Goal: Task Accomplishment & Management: Complete application form

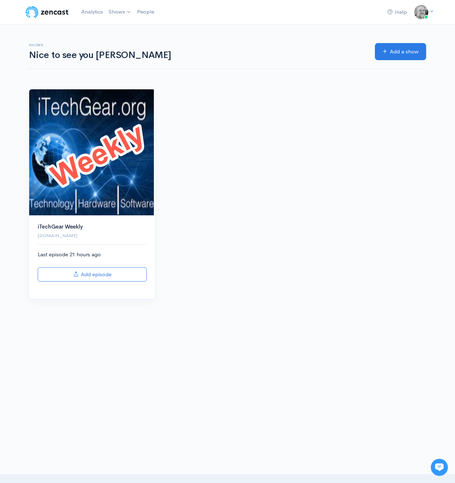
click at [76, 145] on img at bounding box center [92, 152] width 126 height 126
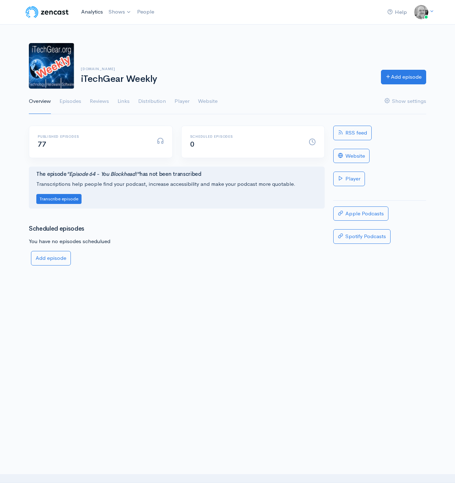
click at [87, 10] on link "Analytics" at bounding box center [91, 11] width 27 height 15
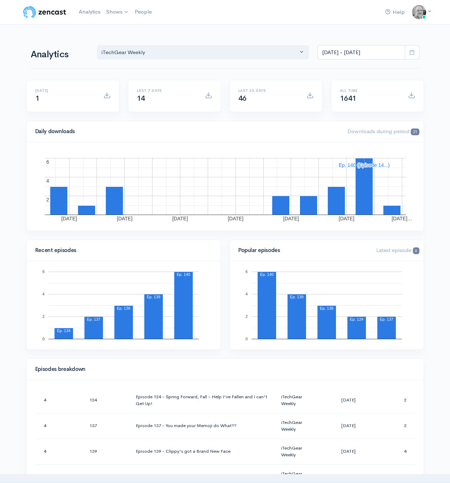
click at [50, 10] on img at bounding box center [44, 12] width 45 height 14
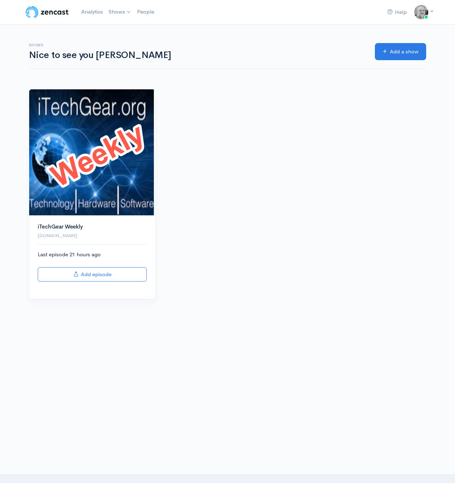
click at [124, 170] on img at bounding box center [92, 152] width 126 height 126
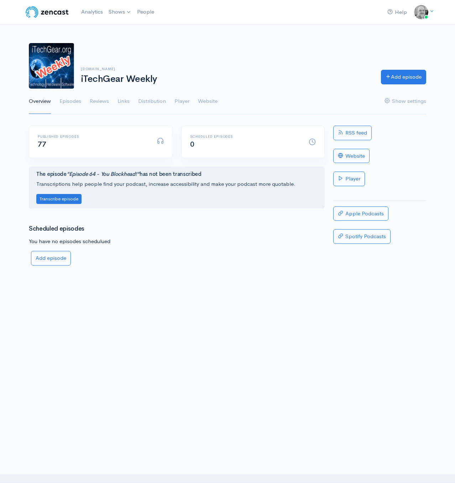
click at [69, 98] on link "Episodes" at bounding box center [70, 102] width 22 height 26
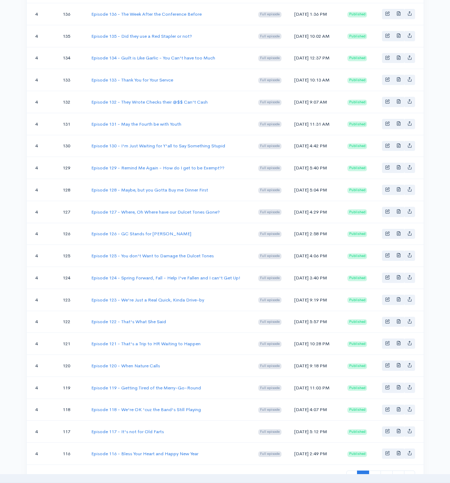
scroll to position [370, 0]
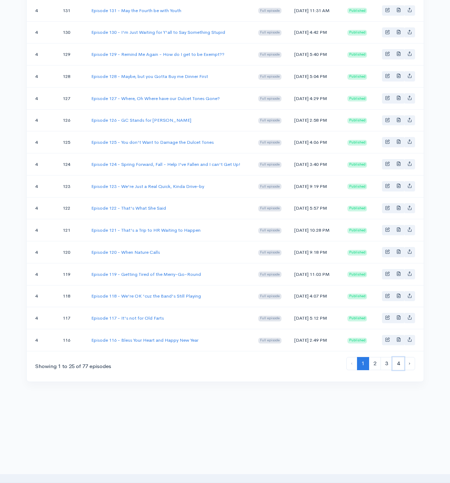
click at [397, 364] on link "4" at bounding box center [398, 363] width 12 height 13
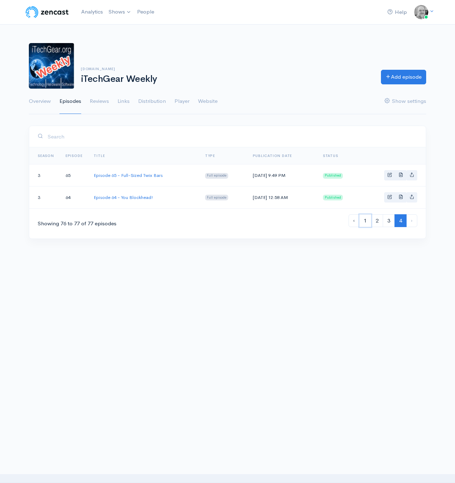
click at [365, 223] on link "1" at bounding box center [365, 220] width 12 height 13
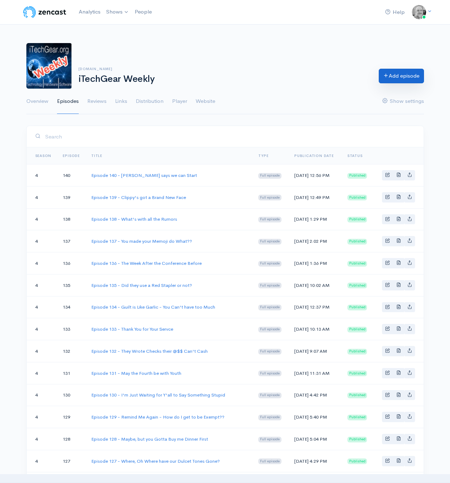
click at [405, 73] on link "Add episode" at bounding box center [401, 76] width 45 height 15
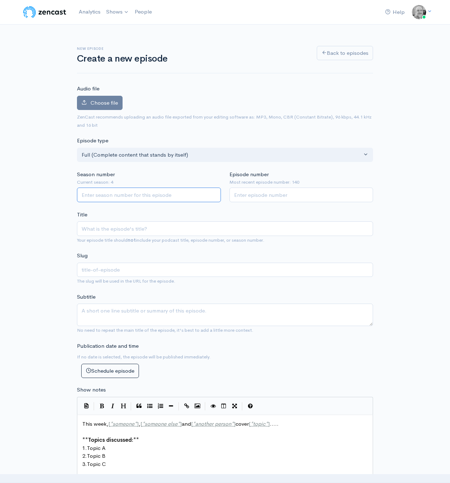
click at [151, 195] on input "Season number" at bounding box center [149, 195] width 144 height 15
type input "4"
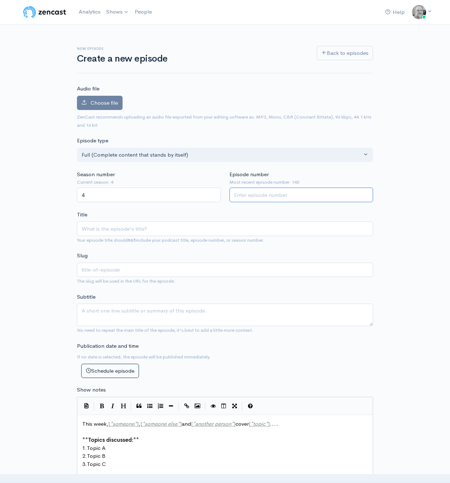
click at [271, 195] on input "Episode number" at bounding box center [301, 195] width 144 height 15
type input "141"
click at [212, 224] on input "Title" at bounding box center [225, 228] width 296 height 15
click at [91, 102] on span "Choose file" at bounding box center [103, 102] width 27 height 7
click at [0, 0] on input "Choose file" at bounding box center [0, 0] width 0 height 0
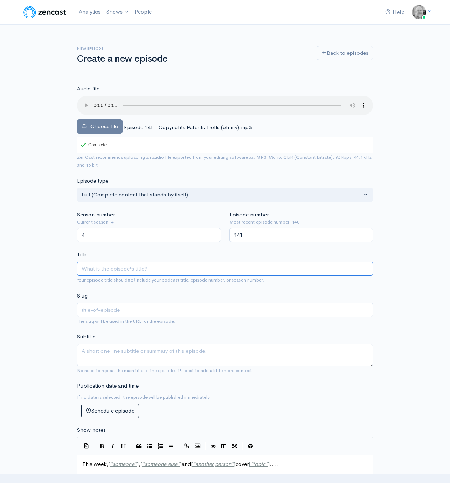
click at [119, 273] on input "Title" at bounding box center [225, 269] width 296 height 15
paste input "Show Notes Episode 141 - Copyrights Patents Trolls (oh my)"
type input "Show Notes Episode 141 - Copyrights Patents Trolls (oh my)"
type input "show-notes-episode-141-copyrights-patents-trolls-oh-my"
type input "Episode 141 - Copyrights Patents Trolls (oh my)"
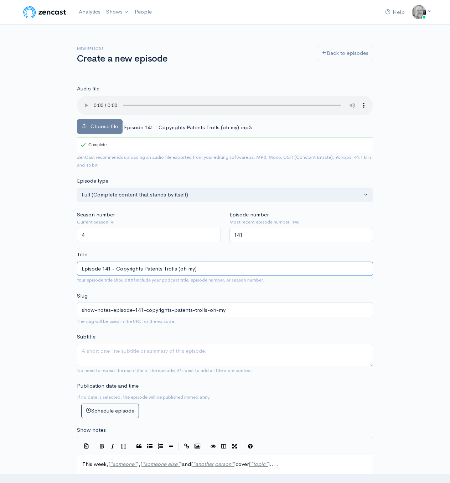
type input "episode-141-copyrights-patents-trolls-oh-my"
type input "Episode 141 - Copyrights Patents Trolls (oh my)"
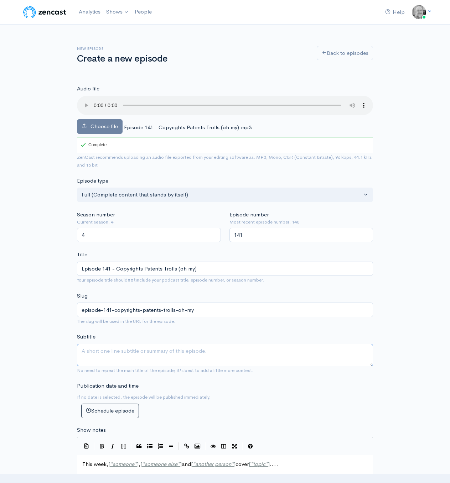
click at [93, 352] on textarea "Subtitle" at bounding box center [225, 355] width 296 height 22
drag, startPoint x: 225, startPoint y: 13, endPoint x: 225, endPoint y: 21, distance: 8.2
click at [225, 13] on div "Help Notifications View all Your profile Team settings Default team Current Log…" at bounding box center [225, 12] width 406 height 16
click at [114, 353] on textarea "Subtitle" at bounding box center [225, 355] width 296 height 22
paste textarea "Ep. 141 – Copyrights, & Patents & Trolls (oh my). This week: Apple Watch will s…"
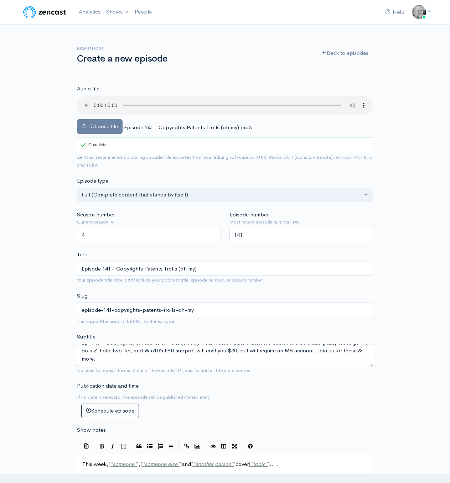
scroll to position [8, 0]
type textarea "Ep. 141 – Copyrights, & Patents & Trolls (oh my). This week: Apple Watch will s…"
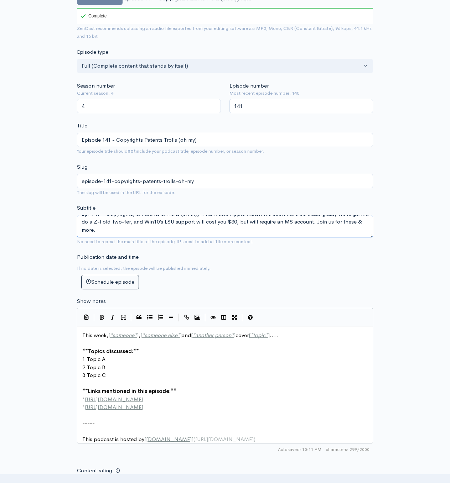
scroll to position [178, 0]
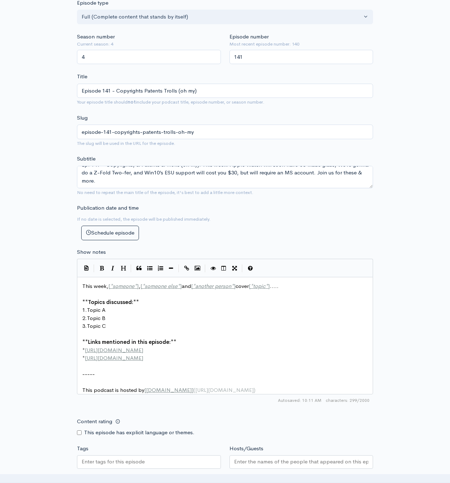
click at [109, 336] on pre "​" at bounding box center [227, 334] width 293 height 8
type textarea "This week, [*someone*], [*someone else*] and [*another person*] cover [*topic*]…"
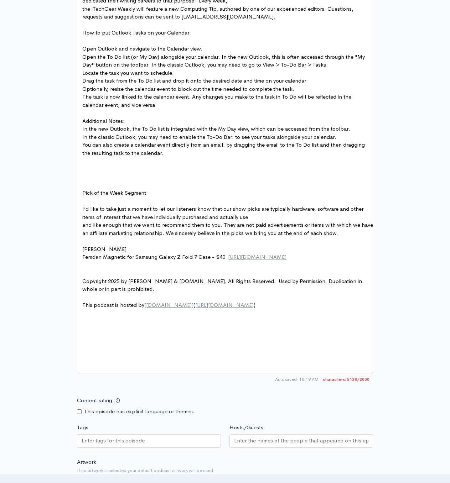
scroll to position [1049, 0]
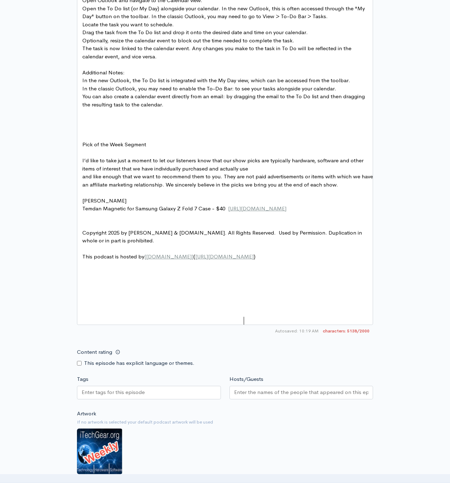
click at [285, 261] on pre "This podcast is hosted by [ ZenCast.fm ] ( https://wwww.zencast.fm )" at bounding box center [227, 257] width 293 height 8
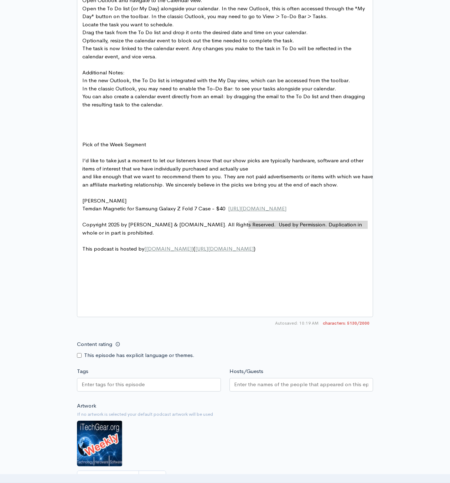
scroll to position [3, 1]
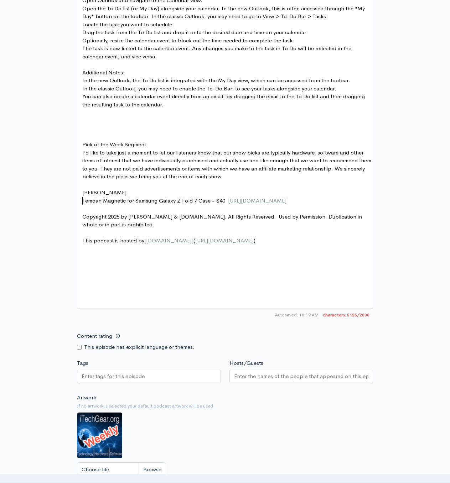
type textarea "Pick of the Week Segment"
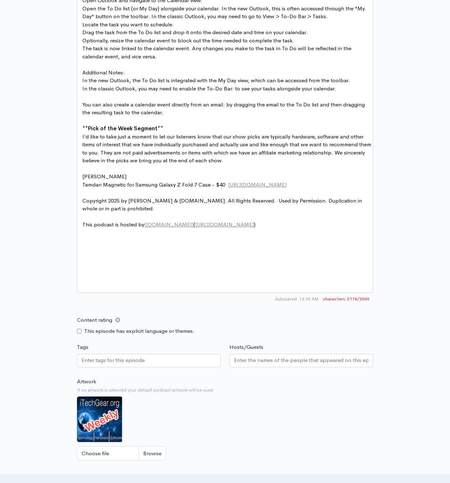
type textarea "Optionally, resize the calendar event to block out the time needed to complete …"
type textarea "."
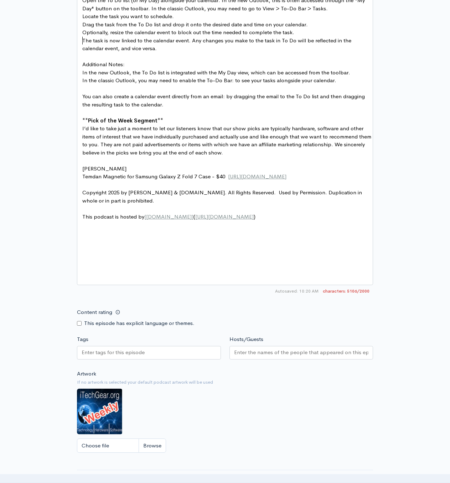
type textarea "How to put Outlook Tasks on your Calendar"
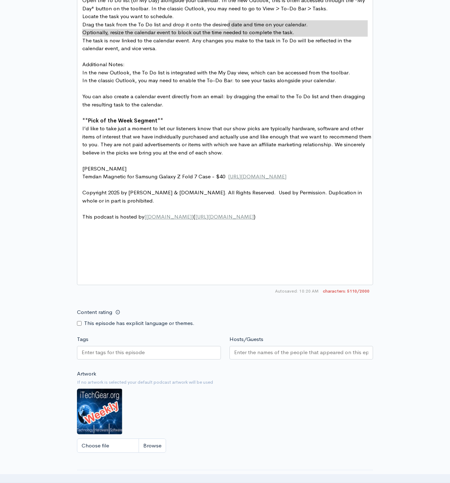
type textarea "."
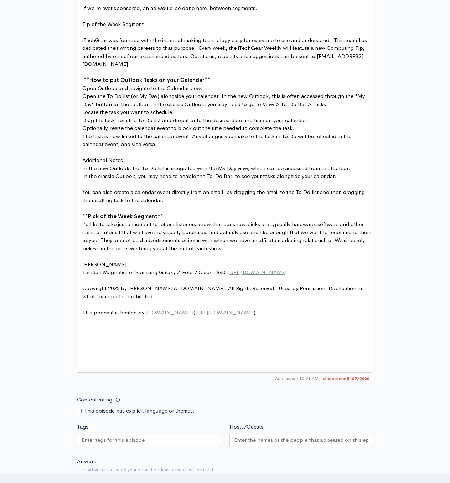
scroll to position [942, 0]
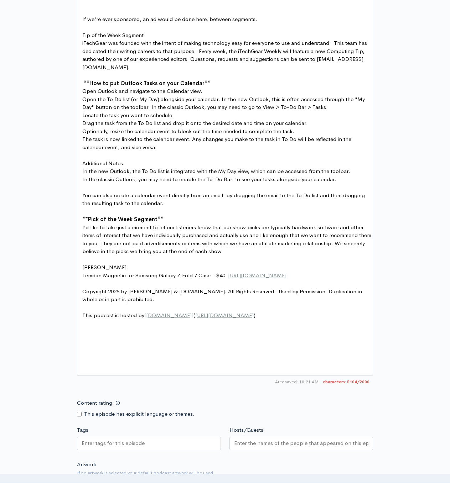
type textarea "Tip of the Week Segment"
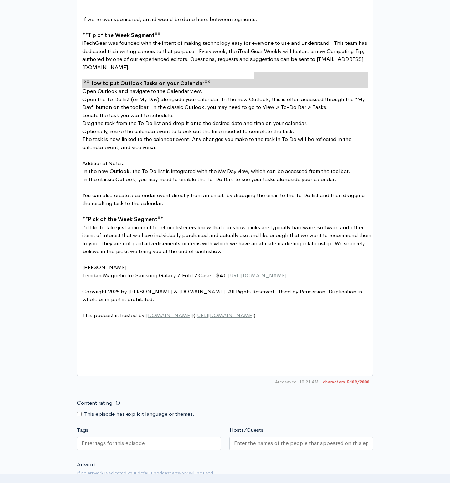
type textarea "."
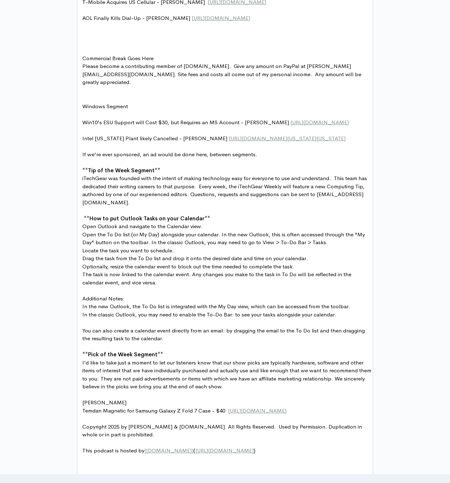
scroll to position [764, 0]
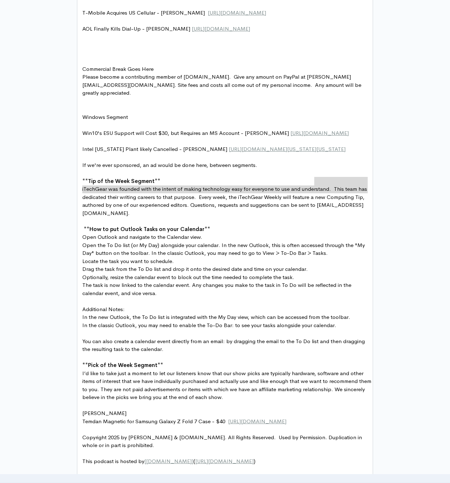
type textarea "t"
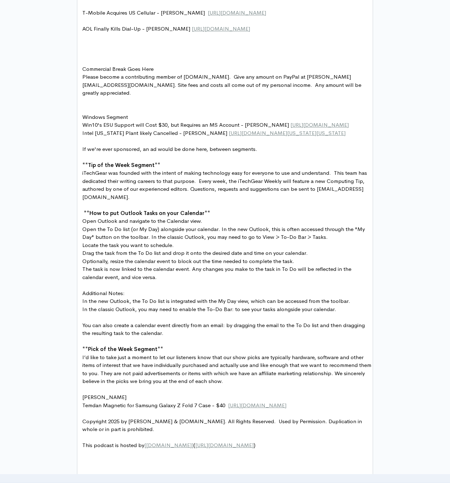
type textarea "Windows Segment"
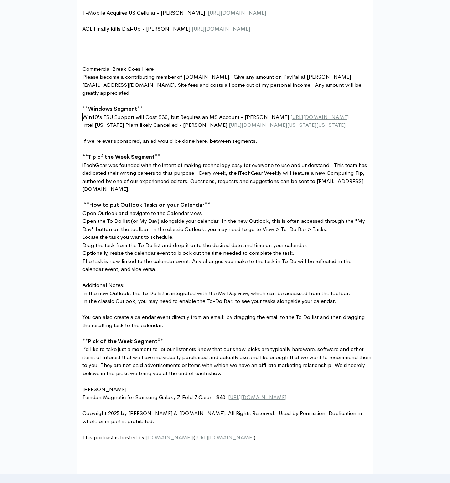
type textarea "Commercial Break Goes Here"
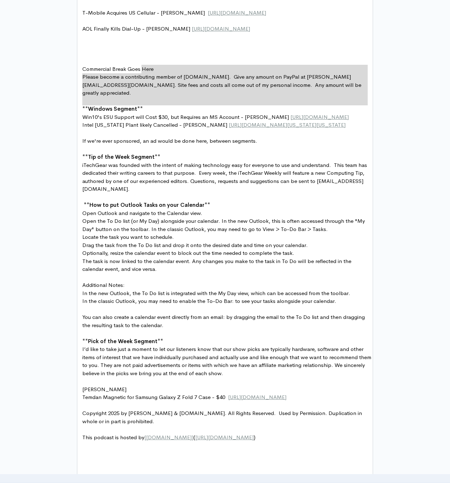
type textarea "e"
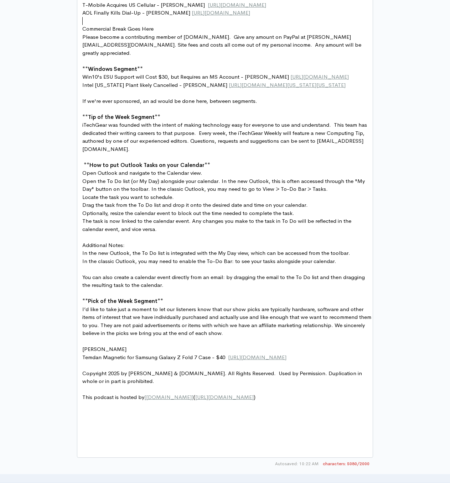
click at [264, 316] on div "Hosts Chris Spera - EiC iTechGear.org Christopher Gavula - Editor at iTechGear,…" at bounding box center [227, 49] width 293 height 705
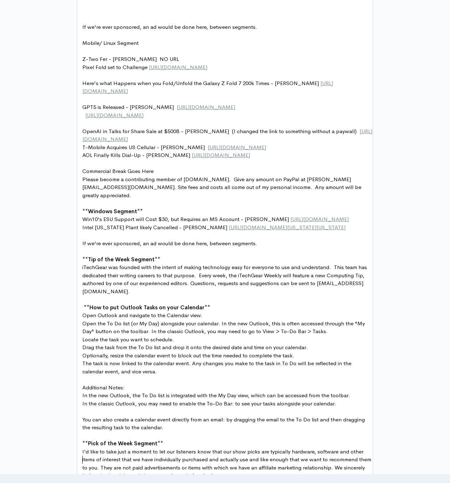
scroll to position [443, 0]
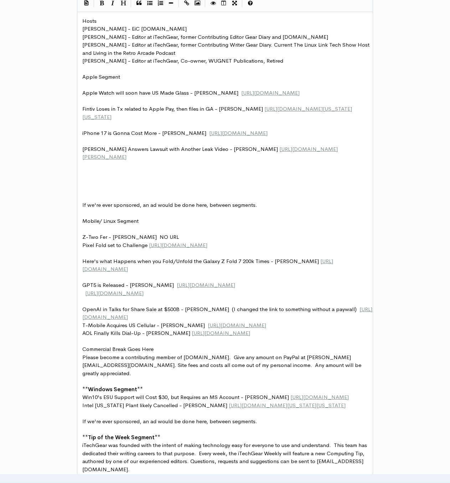
click at [235, 288] on span "https://www.digitaltrends.com/computing/chatgpt-5-launch-live-build-up/" at bounding box center [206, 285] width 58 height 7
type textarea "GPT5 is Released - Chris https://www.digitaltrends.com/computing/chatg"
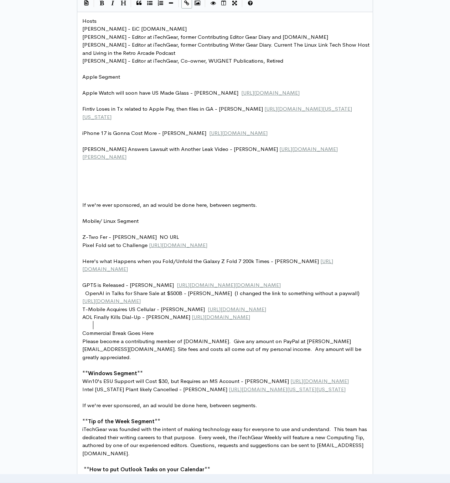
type textarea ","
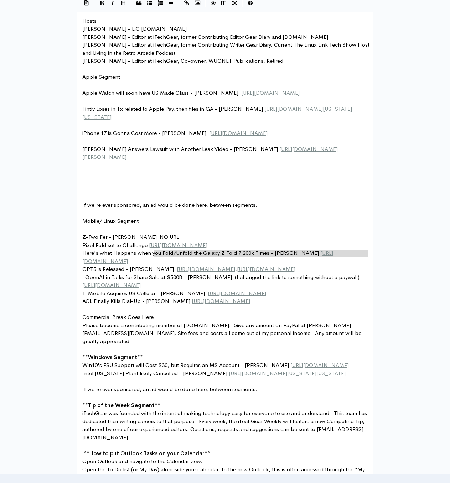
type textarea "L"
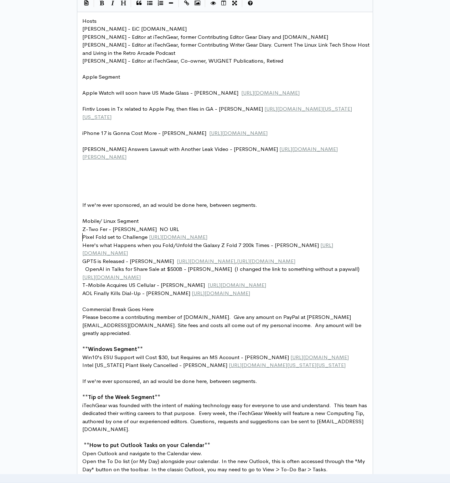
type textarea "Mobile/ Linux Segment"
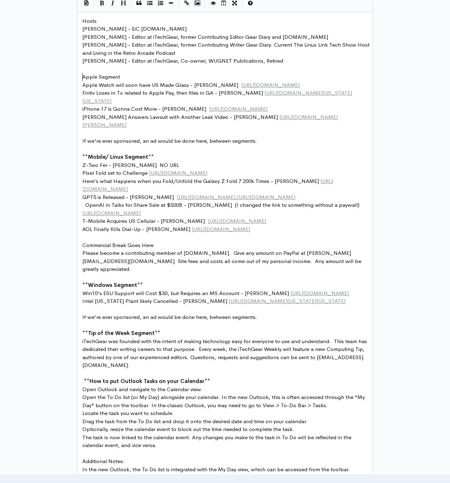
type textarea "Apple Segment"
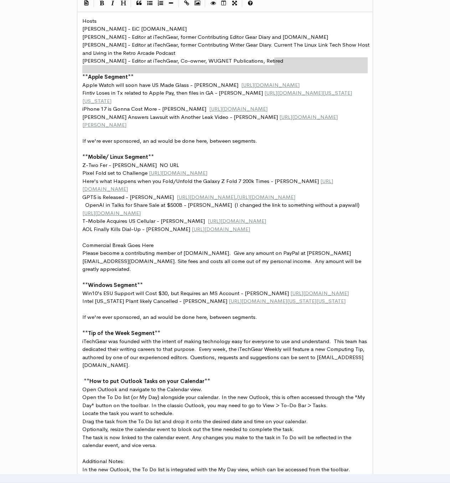
type textarea "d"
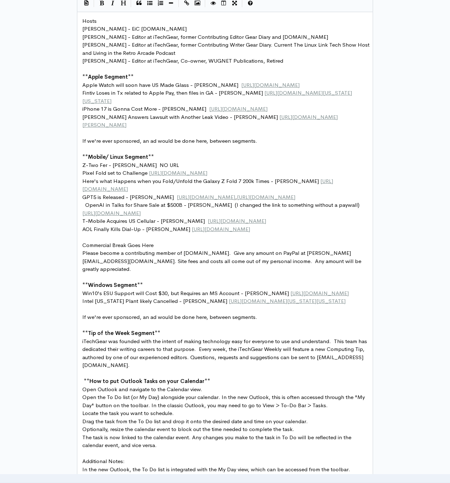
type textarea "and Living in the Retro Arcade Podcast"
type textarea "Hosts"
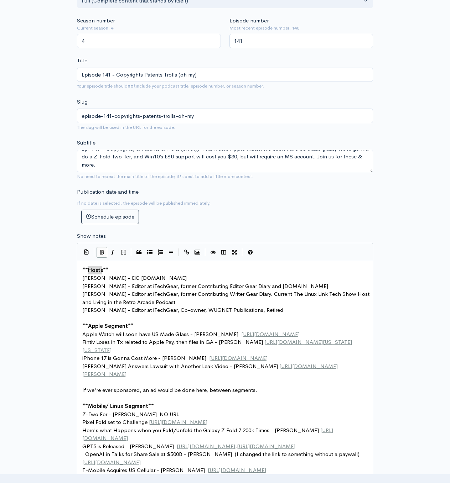
scroll to position [372, 0]
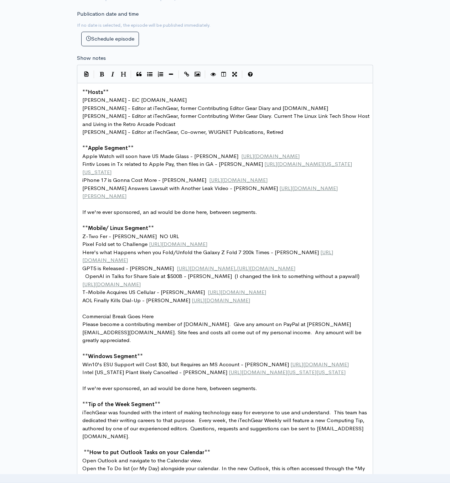
click at [408, 87] on div "New episode Create a new episode Back to episodes Audio file Choose file Episod…" at bounding box center [225, 322] width 406 height 1340
click at [80, 91] on div "x ** Hosts ** Chris Spera - EiC iTechGear.org Christopher Gavula - Editor at iT…" at bounding box center [225, 418] width 296 height 671
click at [83, 92] on span "**" at bounding box center [85, 92] width 6 height 7
paste textarea
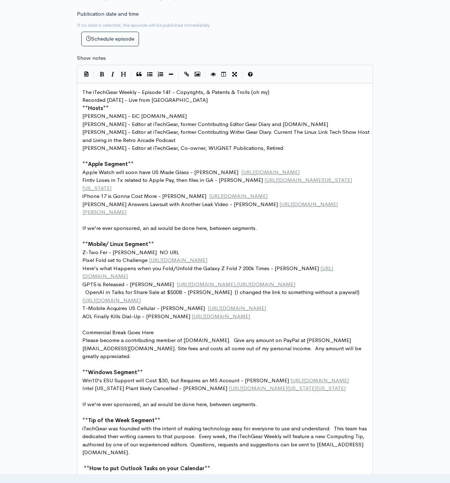
click at [123, 72] on icon "Heading" at bounding box center [123, 74] width 5 height 5
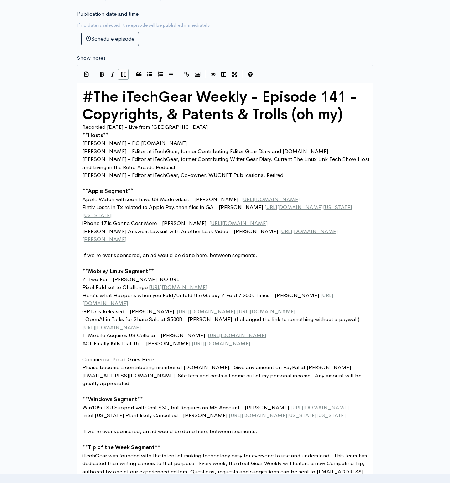
click at [214, 73] on icon "Toggle Preview" at bounding box center [212, 74] width 5 height 5
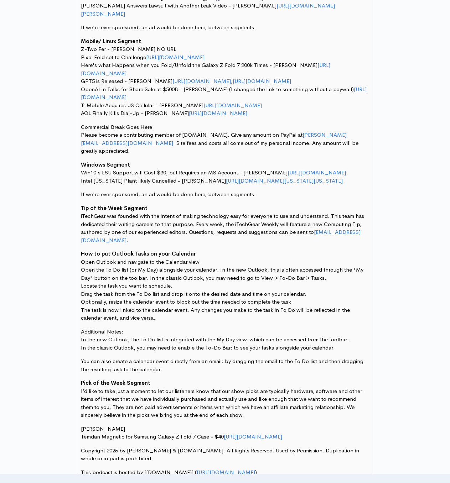
scroll to position [230, 0]
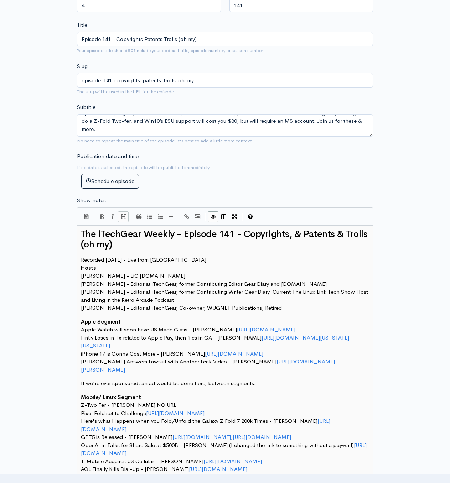
click at [213, 216] on icon "Toggle Preview" at bounding box center [212, 216] width 5 height 5
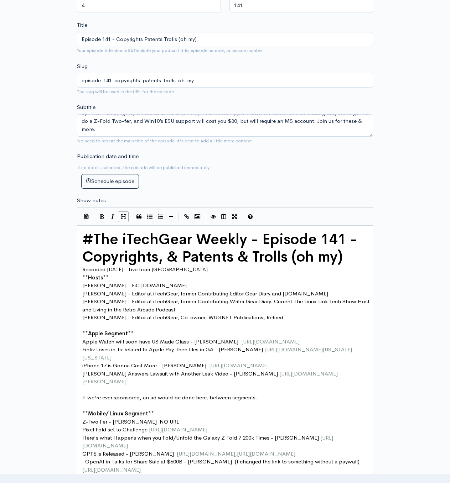
click at [415, 31] on div "New episode Create a new episode Back to episodes Audio file Choose file Episod…" at bounding box center [225, 486] width 406 height 1383
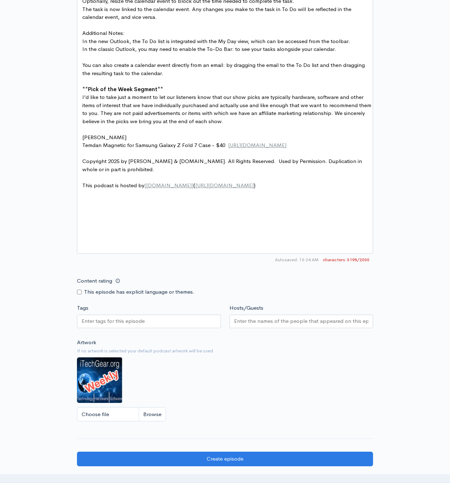
click at [138, 365] on div "Artwork If no artwork is selected your default podcast artwork will be used Cho…" at bounding box center [225, 383] width 296 height 88
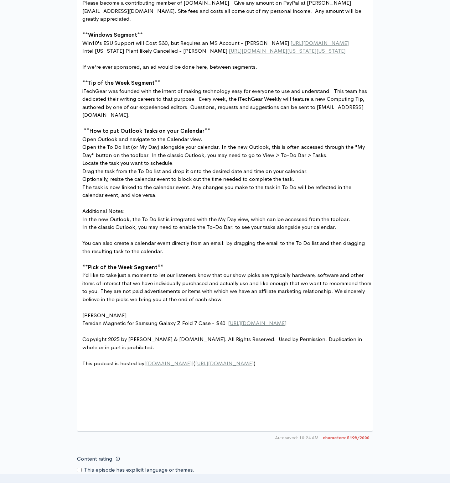
scroll to position [879, 0]
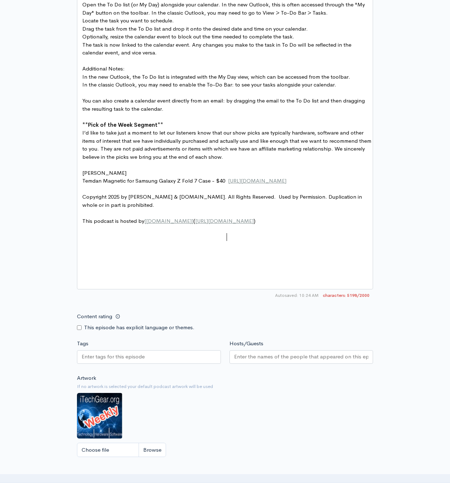
type textarea "https://www.amazon.com/dp/B0FC1VHKL6?ref=ppx_yo2ov_dt_b_fed_asin_title&th=1"
drag, startPoint x: 227, startPoint y: 238, endPoint x: 227, endPoint y: 243, distance: 5.0
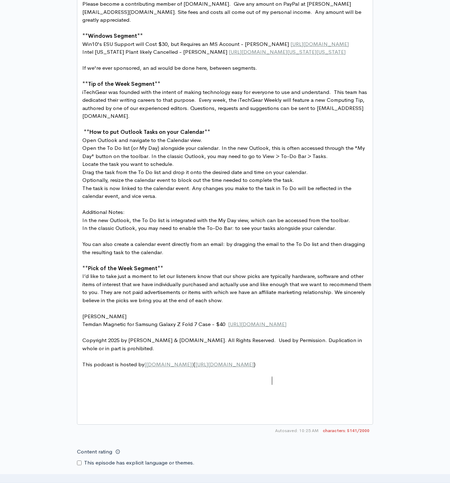
scroll to position [630, 0]
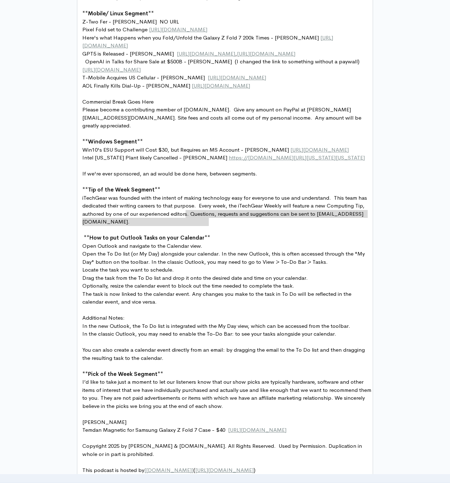
type textarea "https://www.nbc4i.com/intel-in-ohio/intel-ohio-plant-likely-canceled-if-company…"
drag, startPoint x: 210, startPoint y: 221, endPoint x: 184, endPoint y: 212, distance: 27.0
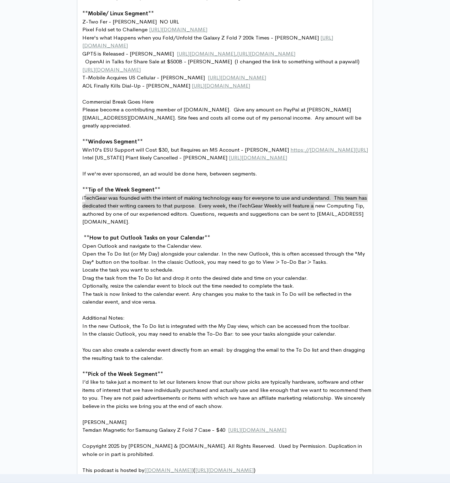
type textarea "https://www.windowscentral.com/microsoft/windows-10/microsoft-just-made-windows…"
drag, startPoint x: 314, startPoint y: 208, endPoint x: 84, endPoint y: 199, distance: 230.2
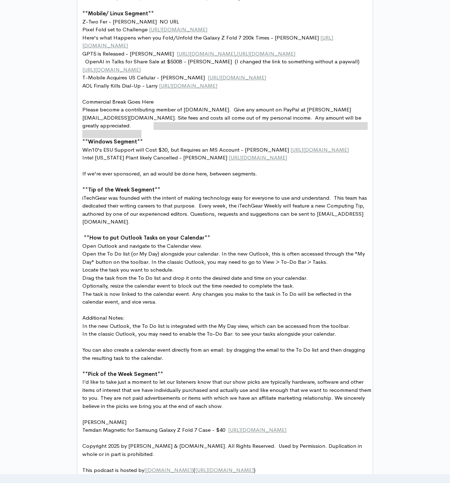
type textarea "ttps://appleinsider.com/articles/25/08/09/you-had-mail-aol-finally-discontinues…"
drag, startPoint x: 150, startPoint y: 135, endPoint x: 155, endPoint y: 128, distance: 8.3
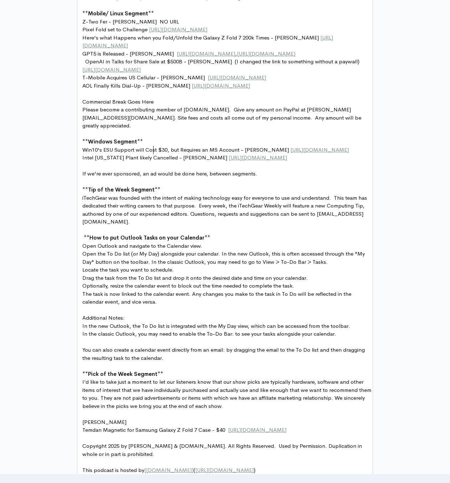
click at [273, 106] on pre "Commercial Break Goes Here" at bounding box center [227, 102] width 293 height 8
drag, startPoint x: 164, startPoint y: 138, endPoint x: 158, endPoint y: 129, distance: 10.3
click at [157, 127] on div "# The iTechGear Weekly - Episode 141 - Copyrights, & Patents & Trolls (oh my) R…" at bounding box center [227, 152] width 293 height 644
type textarea "https://appleinsider.com/articles/25/08/09/you-had-mail-aol-finally-discontinue…"
paste textarea
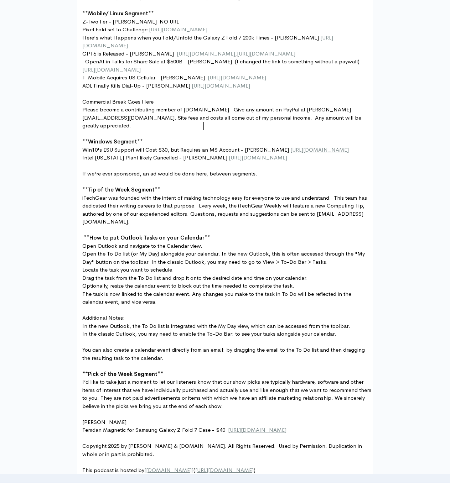
click at [347, 82] on pre "T-Mobile Acquires US Cellular - Chris G. https://9to5mac.com/2025/08/04/t-mobil…" at bounding box center [227, 78] width 293 height 8
type textarea "https://9to5mac.com/2025/08/04/t-mobile-buying-us-cellular/"
paste textarea
click at [363, 74] on pre "OpenAI in Talks for Share Sale at $500B - Larry (I changed the link to somethin…" at bounding box center [227, 66] width 293 height 16
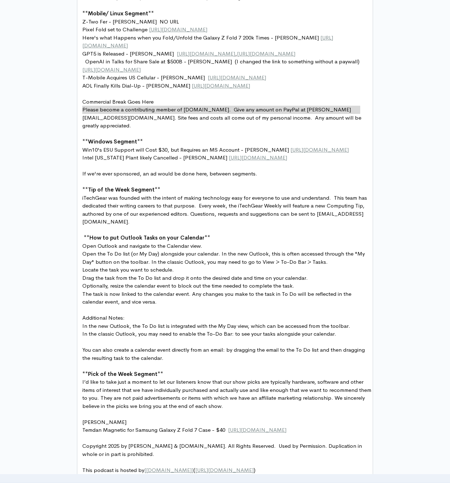
drag, startPoint x: 363, startPoint y: 108, endPoint x: 280, endPoint y: 121, distance: 83.6
type textarea "https://www.cnbc.com/2025/08/05/openai-talks-with-investors-about-share-sale-at…"
paste textarea
click at [302, 58] on pre "GPT5 is Released - Chris https://www.digitaltrends.com/computing/chatgpt-5-laun…" at bounding box center [227, 54] width 293 height 8
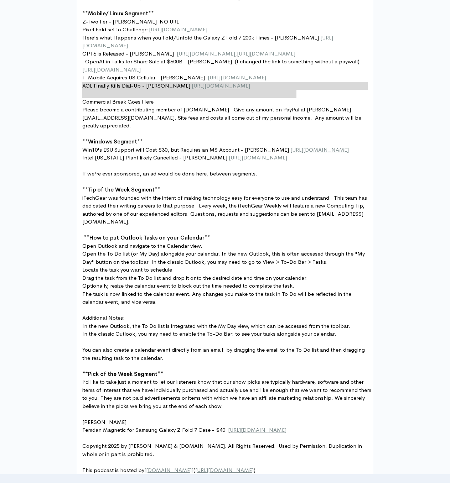
type textarea "https://arstechnica.com/ai/2025/08/openai-launches-gpt-5-free-to-all-chatgpt-us…"
paste textarea
type textarea "https://www.digitaltrends.com/computing/chatgpt-5-launch-live-build-up/"
drag, startPoint x: 145, startPoint y: 87, endPoint x: 333, endPoint y: 85, distance: 188.0
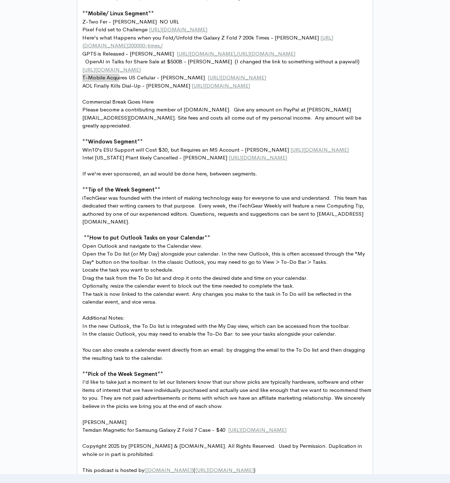
type textarea "https://www.cnet.com/tech/mobile/see-what-happens-when-you-fold-and-unfold-the-…"
drag, startPoint x: 120, startPoint y: 78, endPoint x: 72, endPoint y: 69, distance: 48.9
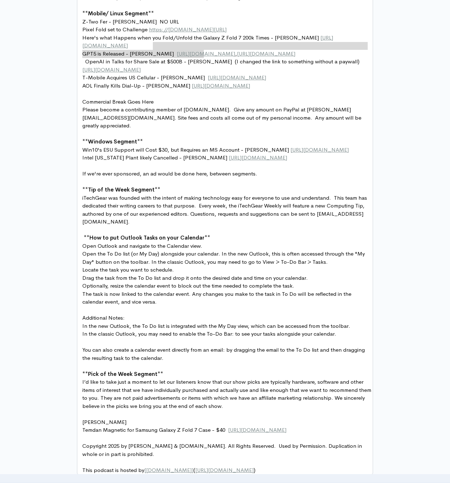
type textarea "https://www.androidcentral.com/phones/google-pixel/the-pixel-10-pro-fold-doesnt…"
drag, startPoint x: 206, startPoint y: 52, endPoint x: 151, endPoint y: 46, distance: 55.2
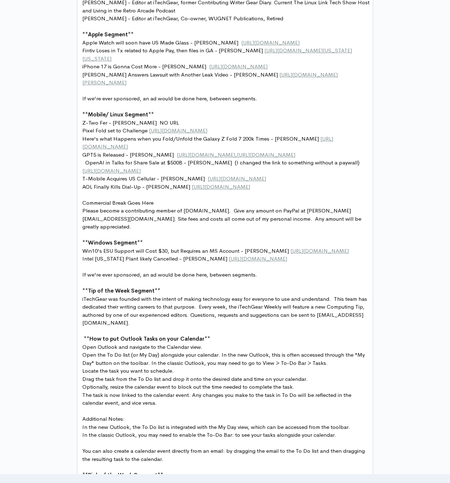
scroll to position [452, 0]
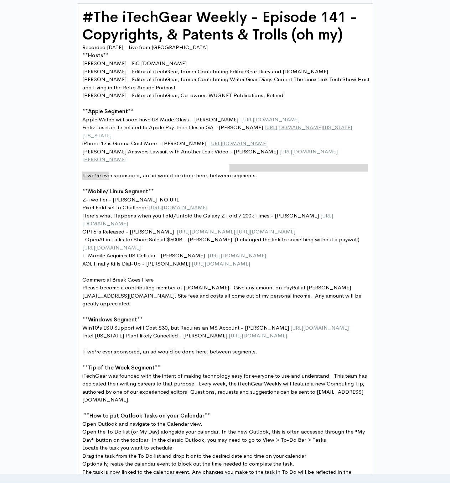
type textarea "https://9to5mac.com/2025/08/08/prosser-iphone-17-pro-video/"
paste textarea
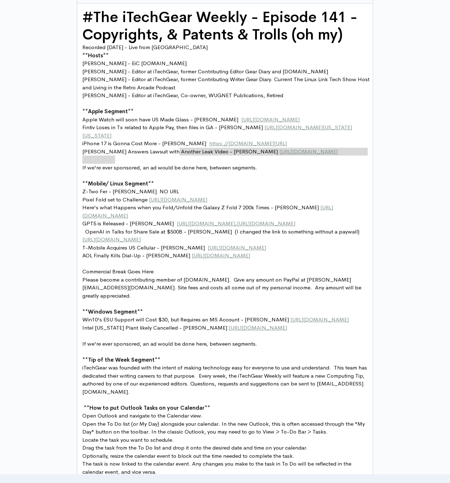
type textarea "https://www.macrumors.com/2025/08/09/iphone-17-higher-prices-likely-says-analys…"
drag, startPoint x: 168, startPoint y: 158, endPoint x: 178, endPoint y: 154, distance: 10.7
paste textarea
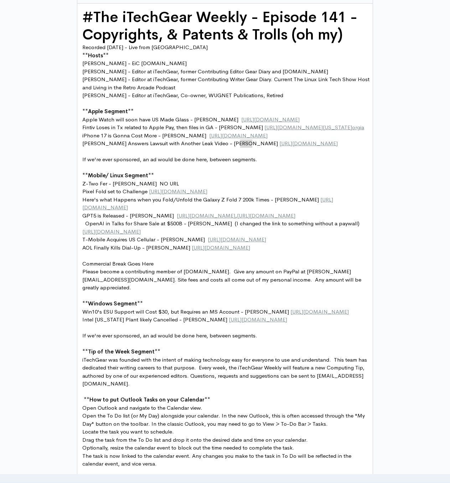
type textarea "https://appleinsider.com/articles/25/08/07/fintivs-apple-pay-suit-failed-in-tex…"
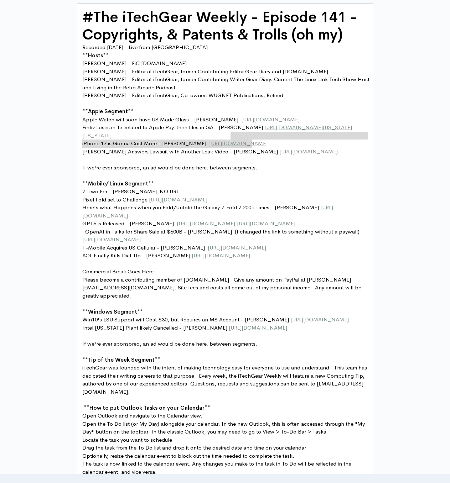
drag, startPoint x: 252, startPoint y: 144, endPoint x: 230, endPoint y: 136, distance: 23.7
paste textarea
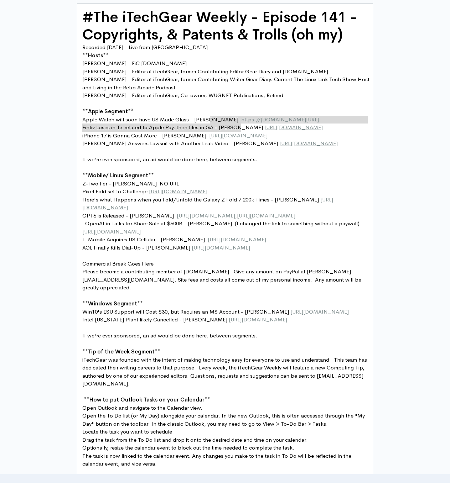
type textarea "https://9to5mac.com/2025/08/06/every-iphone-and-apple-watch-sold-worldwide-will…"
drag, startPoint x: 243, startPoint y: 128, endPoint x: 208, endPoint y: 122, distance: 35.0
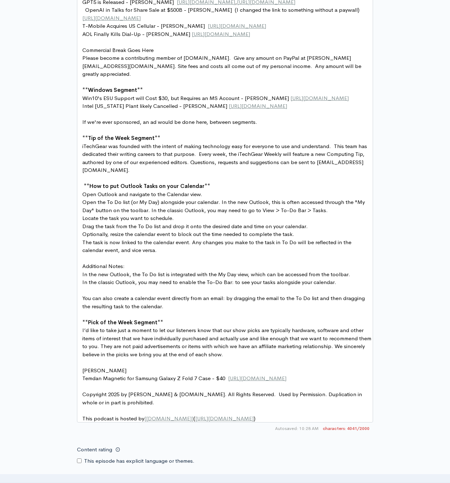
scroll to position [737, 0]
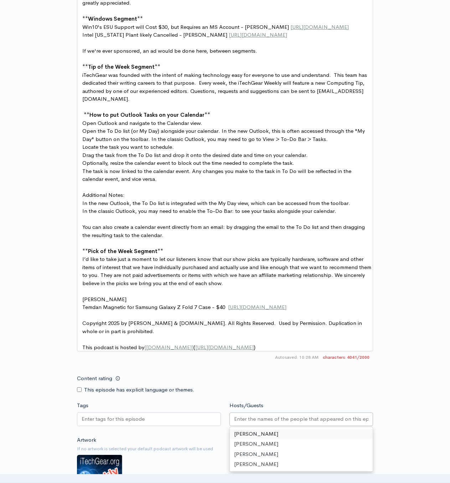
click at [260, 415] on input "Hosts/Guests" at bounding box center [301, 419] width 135 height 8
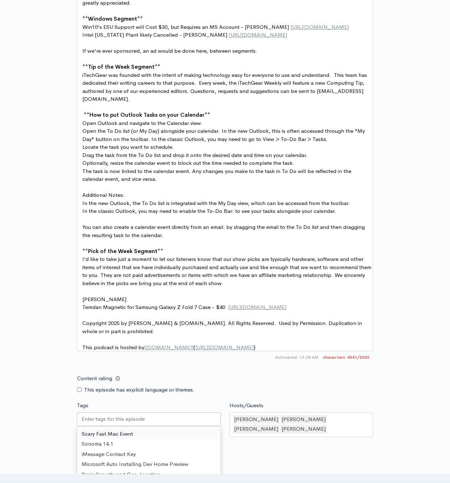
click at [169, 413] on div at bounding box center [149, 420] width 144 height 14
click at [129, 415] on input "Tags" at bounding box center [114, 419] width 64 height 8
type input "Apple W"
type input "U"
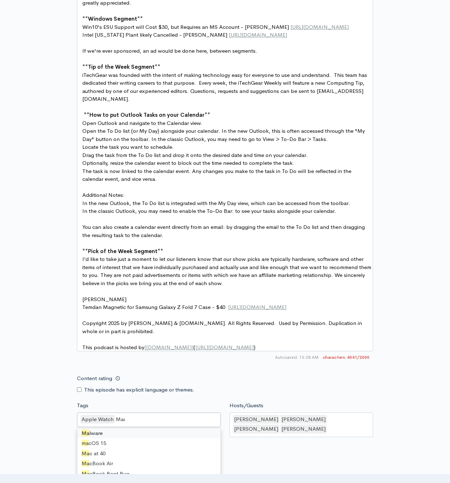
scroll to position [0, 0]
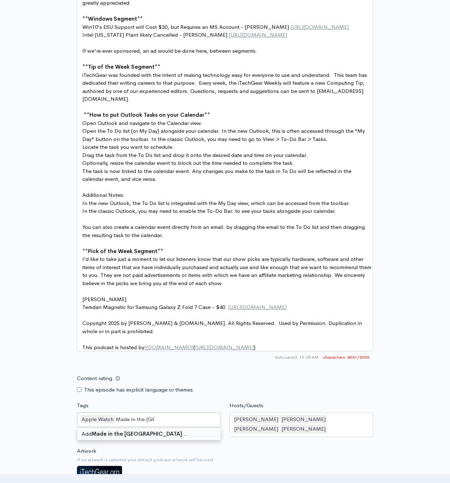
type input "Made in the USA"
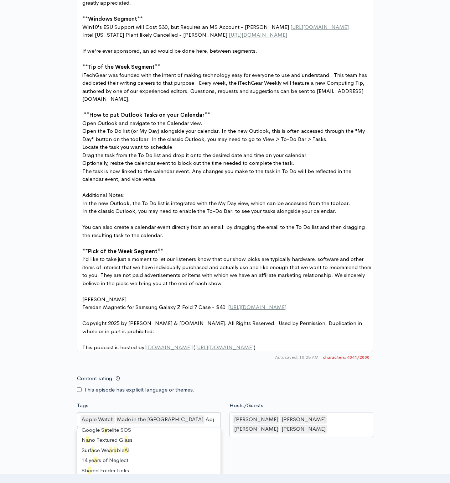
scroll to position [10, 0]
type input "Apple Pay"
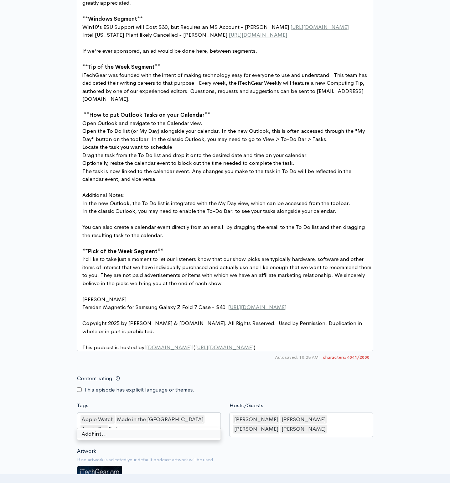
scroll to position [0, 0]
type input "Fintiv"
type input "iPhone"
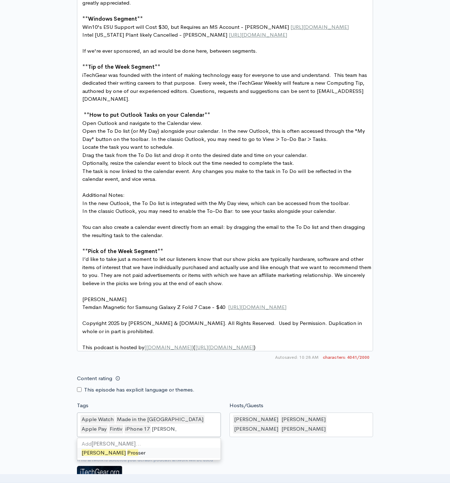
type input "Jon Prosser"
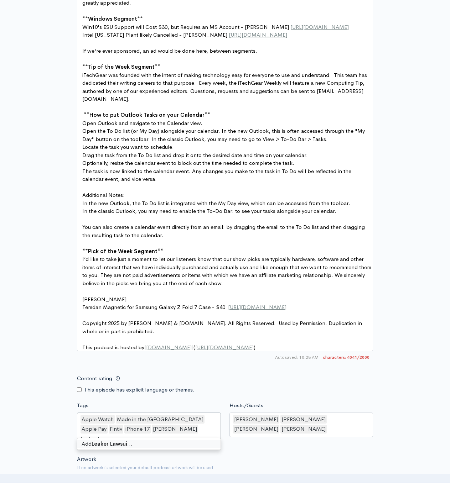
type input "Leaker Lawsuit"
type input "Galax"
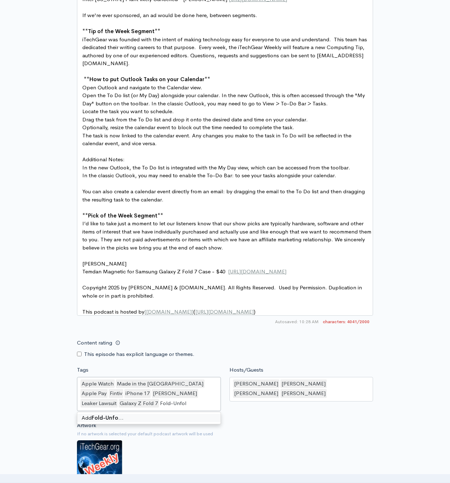
type input "Fold-Unfold"
type input "Fold/Unfold"
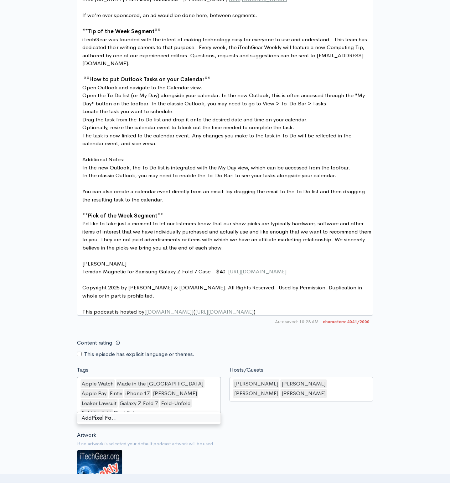
type input "Pixel Fold"
type input "Pixel 10 Fold"
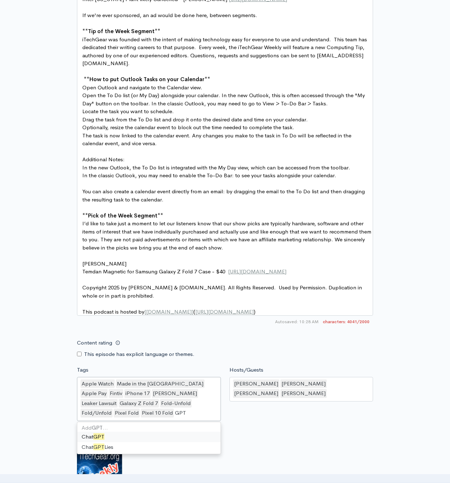
type input "GPT5"
type input "Open"
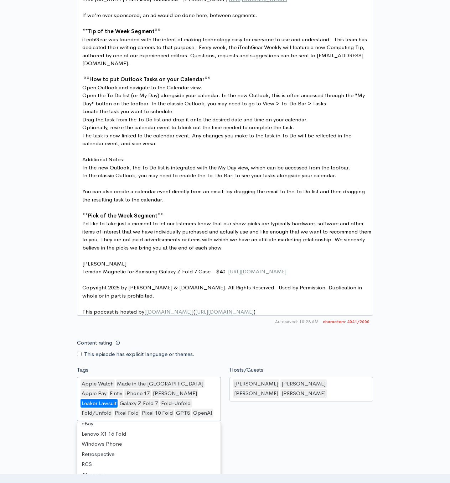
drag, startPoint x: 166, startPoint y: 375, endPoint x: 178, endPoint y: 391, distance: 20.9
click at [178, 391] on div "Apple Watch Made in the USA Apple Pay Fintiv iPhone 17 Jon Prosser Leaker Lawsu…" at bounding box center [149, 399] width 144 height 44
type input "T-"
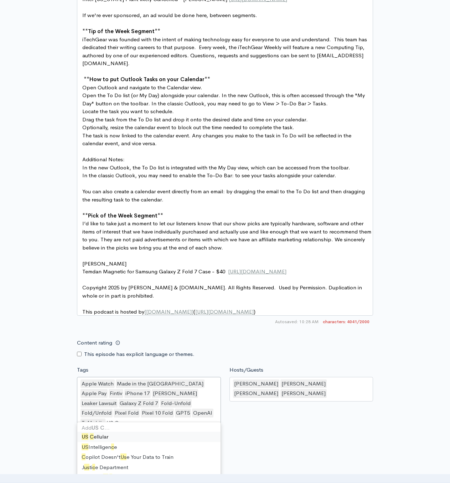
type input "US Ce"
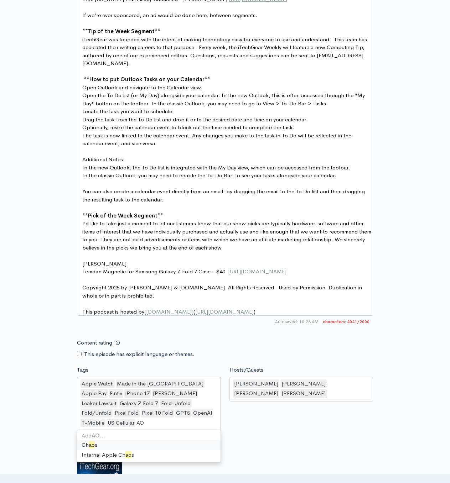
type input "AOL"
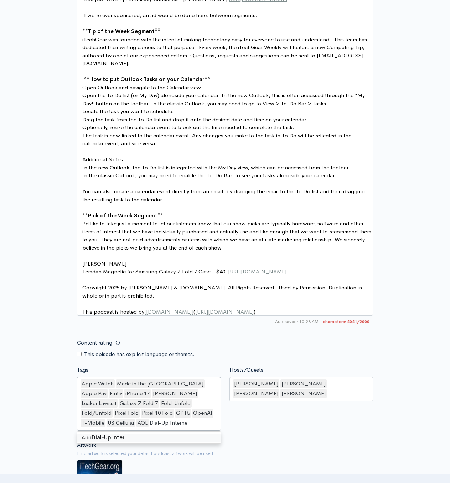
type input "Dial-Up Internet"
type input "Win10"
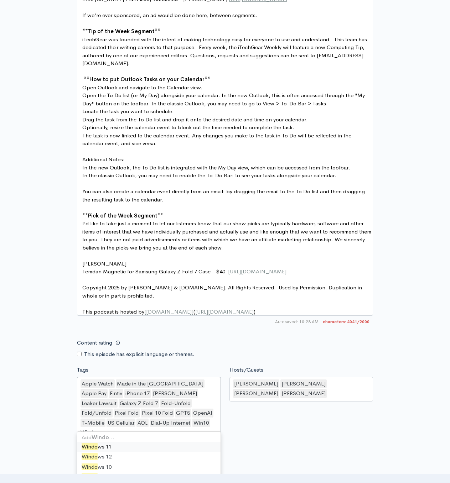
type input "Windows"
type input "ESU"
type input "Intel"
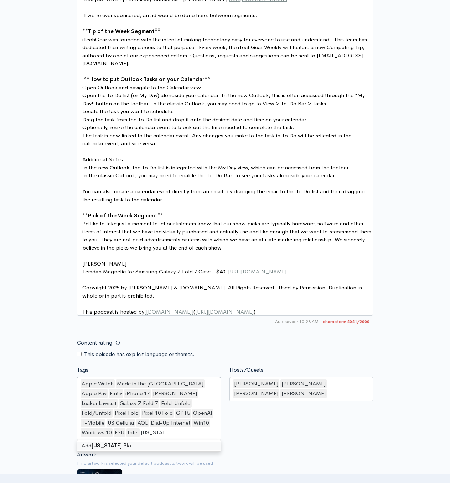
type input "Ohio Plant"
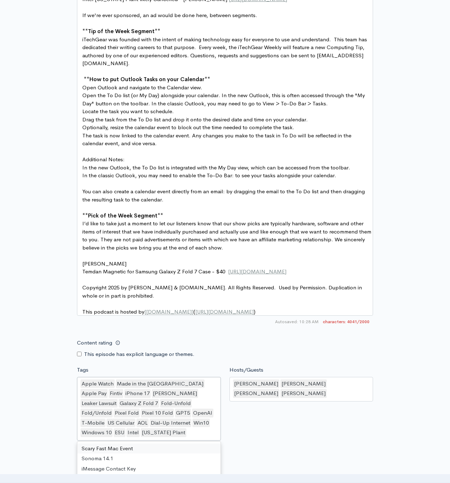
click at [282, 414] on div "Hosts/Guests Chris Spera,Larry McJunkin,Chris Gavula,Joel McLaughlin Chris Sper…" at bounding box center [301, 404] width 152 height 77
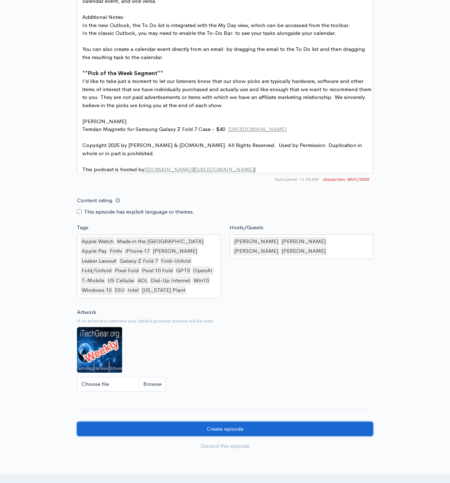
click at [282, 422] on input "Create episode" at bounding box center [225, 429] width 296 height 15
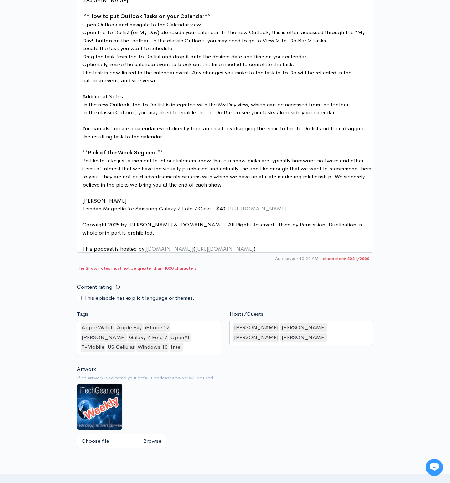
scroll to position [3, 0]
type textarea "zencast.fm)"
type textarea "This podcast is hosted by [ZenCast.fm] (https://wwww.zencast.fm)"
drag, startPoint x: 267, startPoint y: 225, endPoint x: 62, endPoint y: 228, distance: 205.1
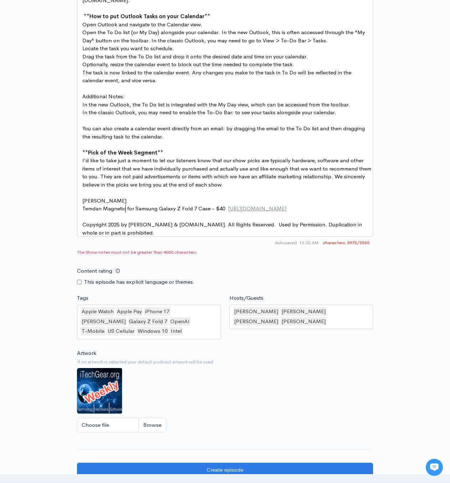
click at [85, 213] on pre "​" at bounding box center [227, 217] width 293 height 8
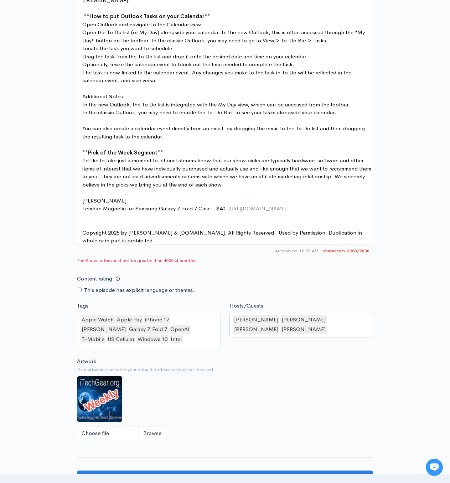
scroll to position [3, 17]
type textarea "====="
click at [238, 471] on input "Create episode" at bounding box center [225, 478] width 296 height 15
type textarea "====="
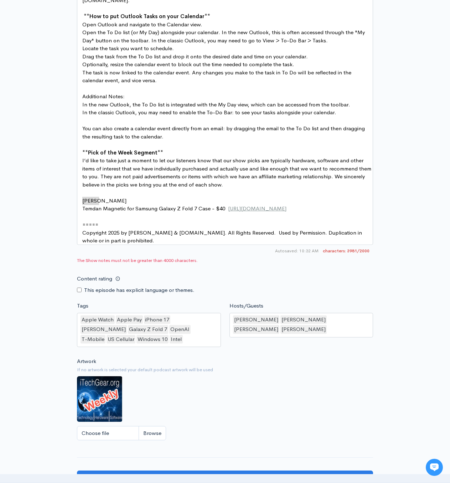
drag, startPoint x: 121, startPoint y: 200, endPoint x: 60, endPoint y: 202, distance: 60.6
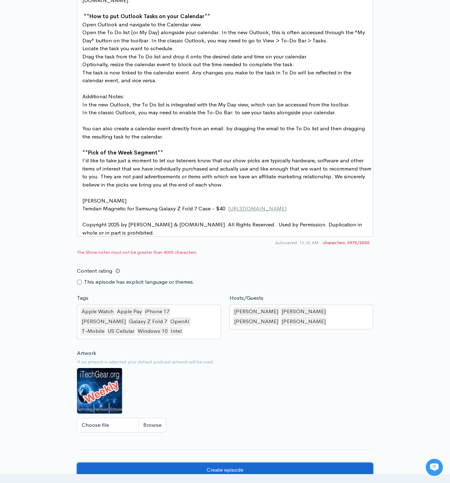
click at [225, 463] on input "Create episode" at bounding box center [225, 470] width 296 height 15
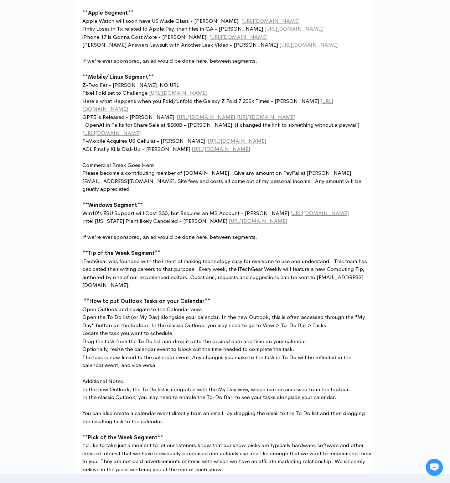
scroll to position [2, 0]
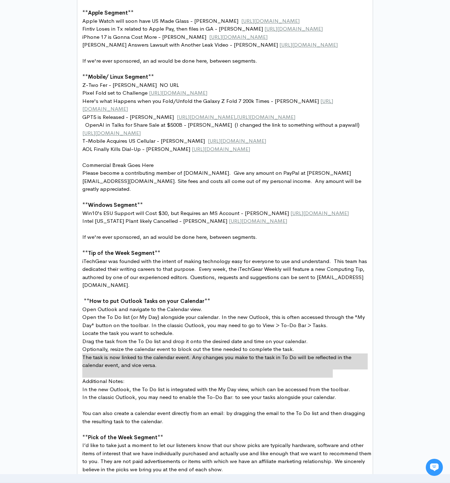
type textarea "Additional Notes: In the new Outlook, the To Do list is integrated with the My …"
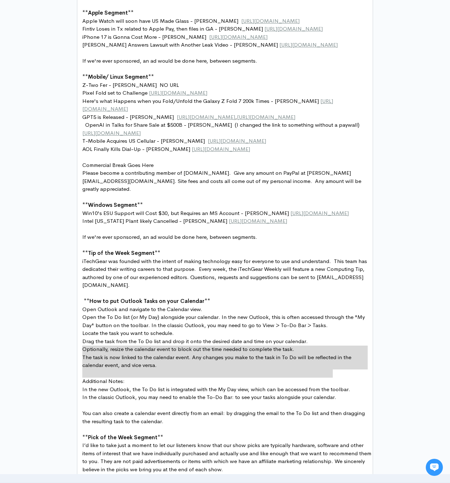
drag, startPoint x: 344, startPoint y: 371, endPoint x: 61, endPoint y: 350, distance: 284.3
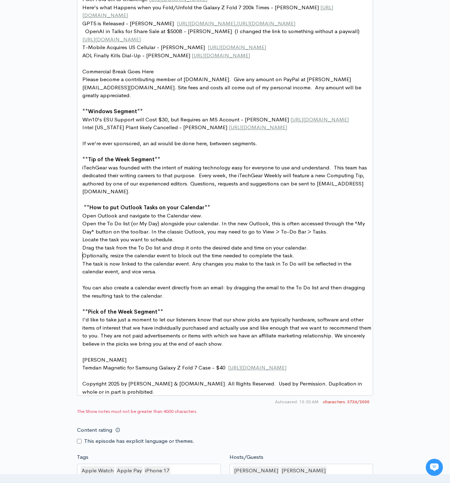
scroll to position [783, 0]
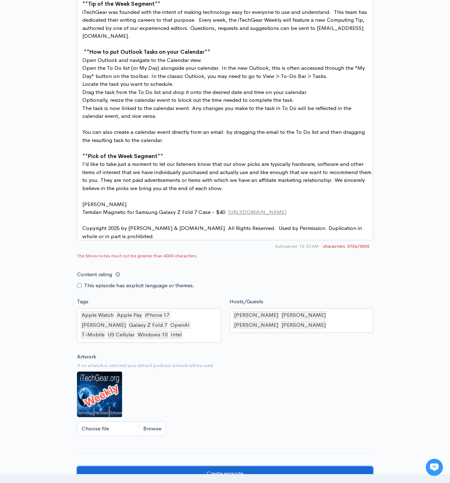
click at [228, 466] on input "Create episode" at bounding box center [225, 473] width 296 height 15
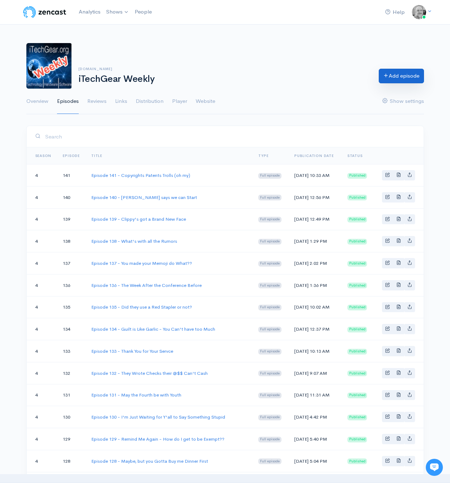
click at [411, 73] on link "Add episode" at bounding box center [401, 76] width 45 height 15
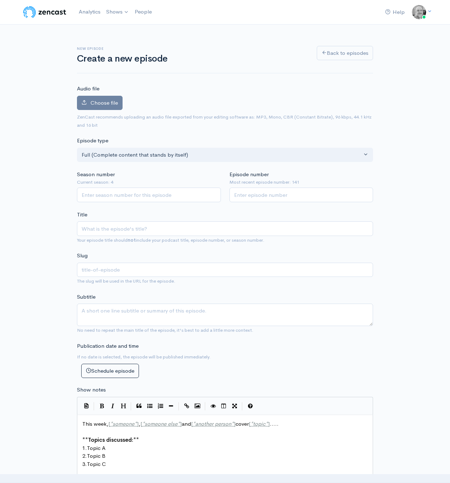
click at [106, 102] on span "Choose file" at bounding box center [103, 102] width 27 height 7
click at [0, 0] on input "Choose file" at bounding box center [0, 0] width 0 height 0
click at [102, 99] on label "Choose file" at bounding box center [100, 103] width 46 height 15
click at [0, 0] on input "Choose file" at bounding box center [0, 0] width 0 height 0
